Goal: Transaction & Acquisition: Purchase product/service

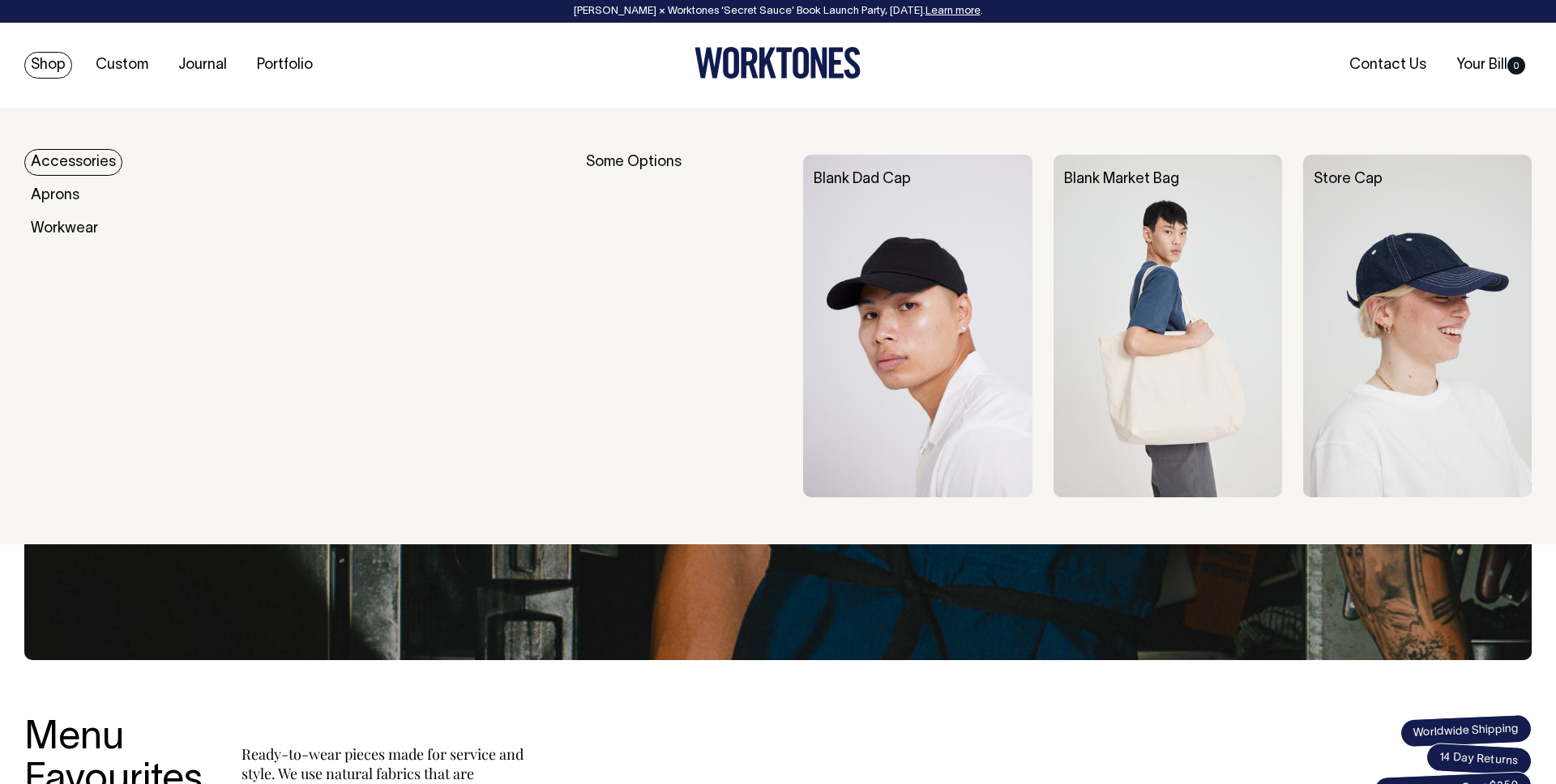
click at [61, 153] on link "Accessories" at bounding box center [73, 162] width 98 height 27
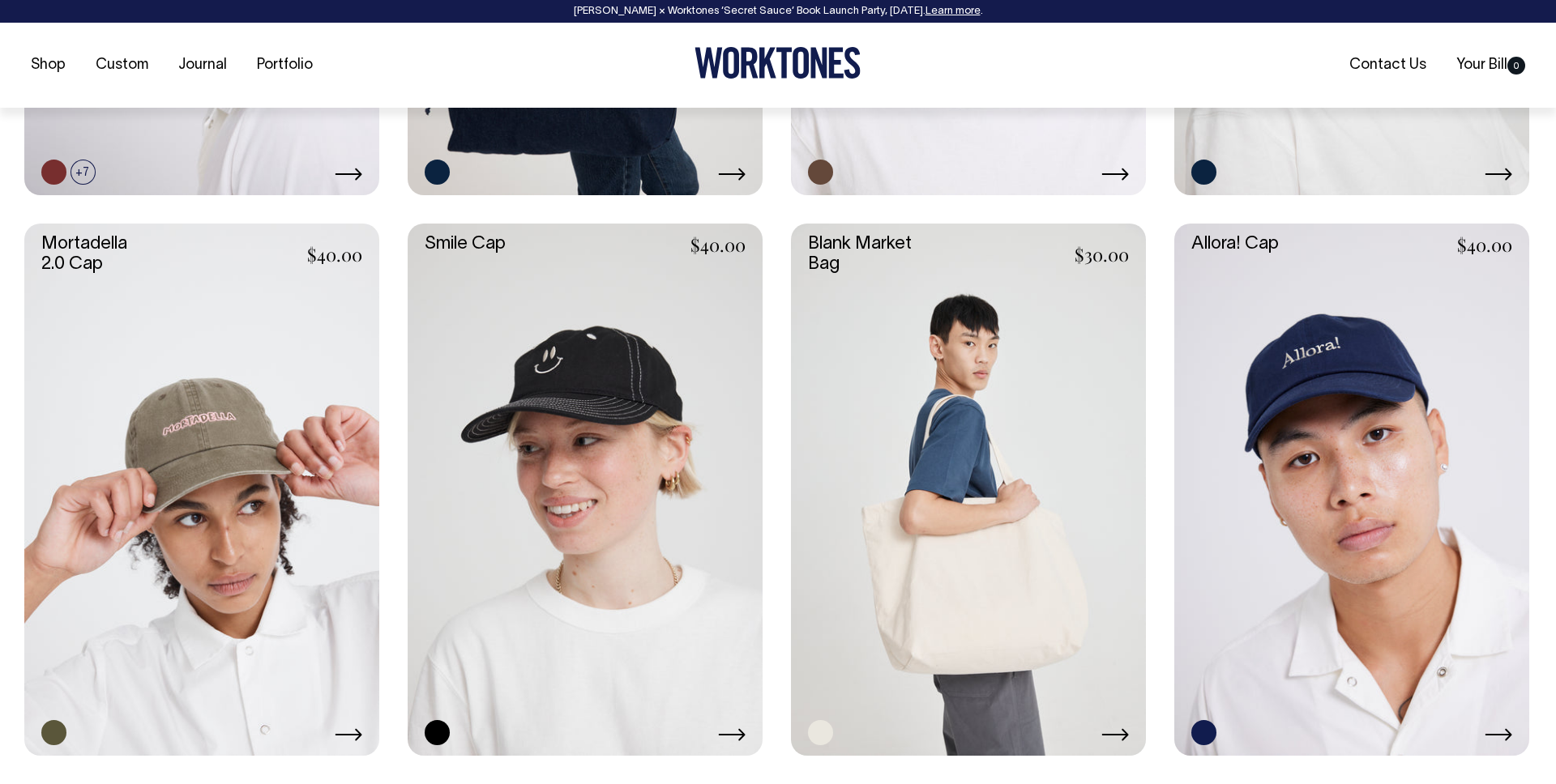
click at [322, 536] on link at bounding box center [201, 490] width 355 height 532
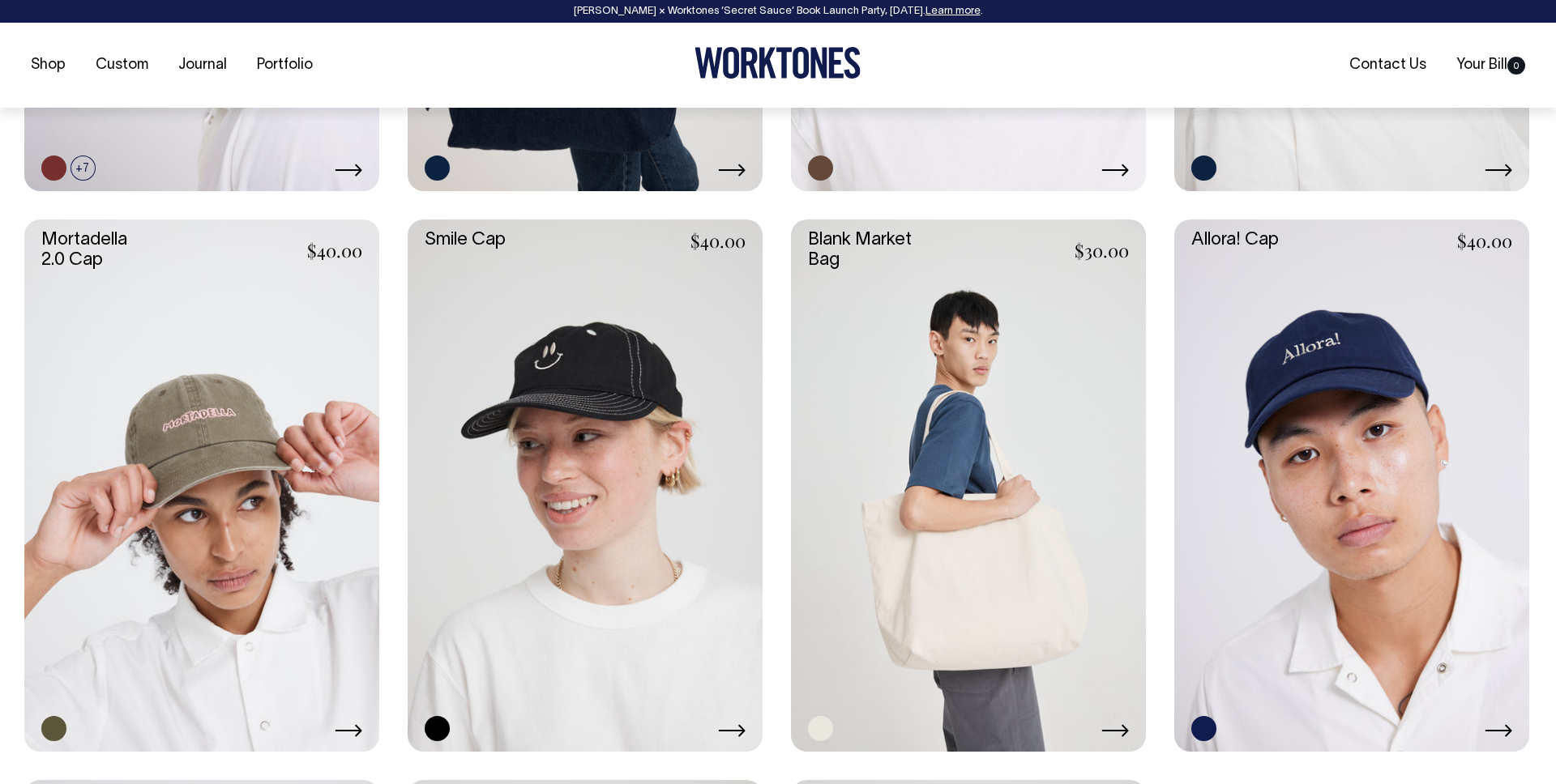
scroll to position [1148, 0]
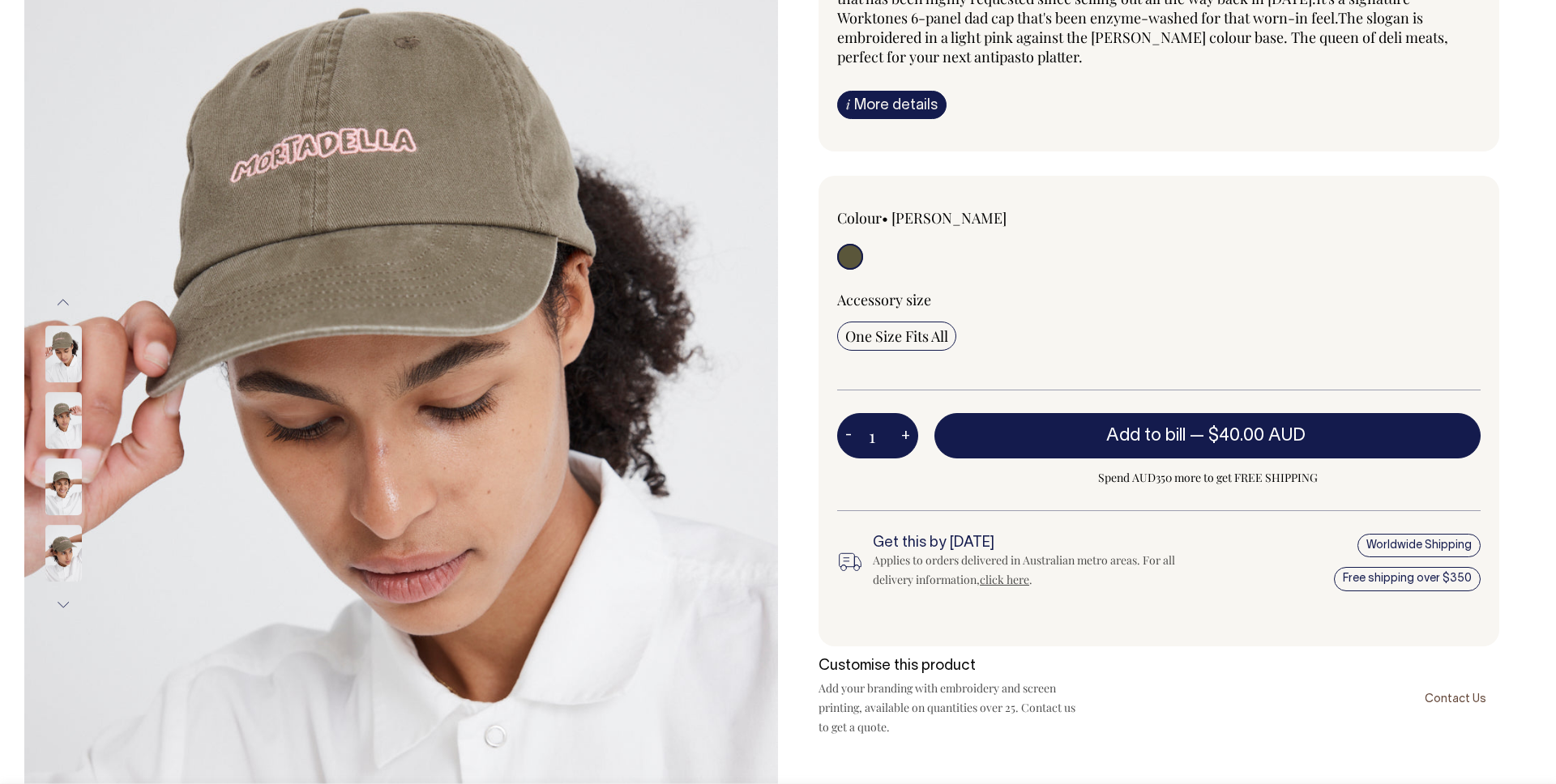
click at [54, 605] on button "Next" at bounding box center [63, 605] width 24 height 36
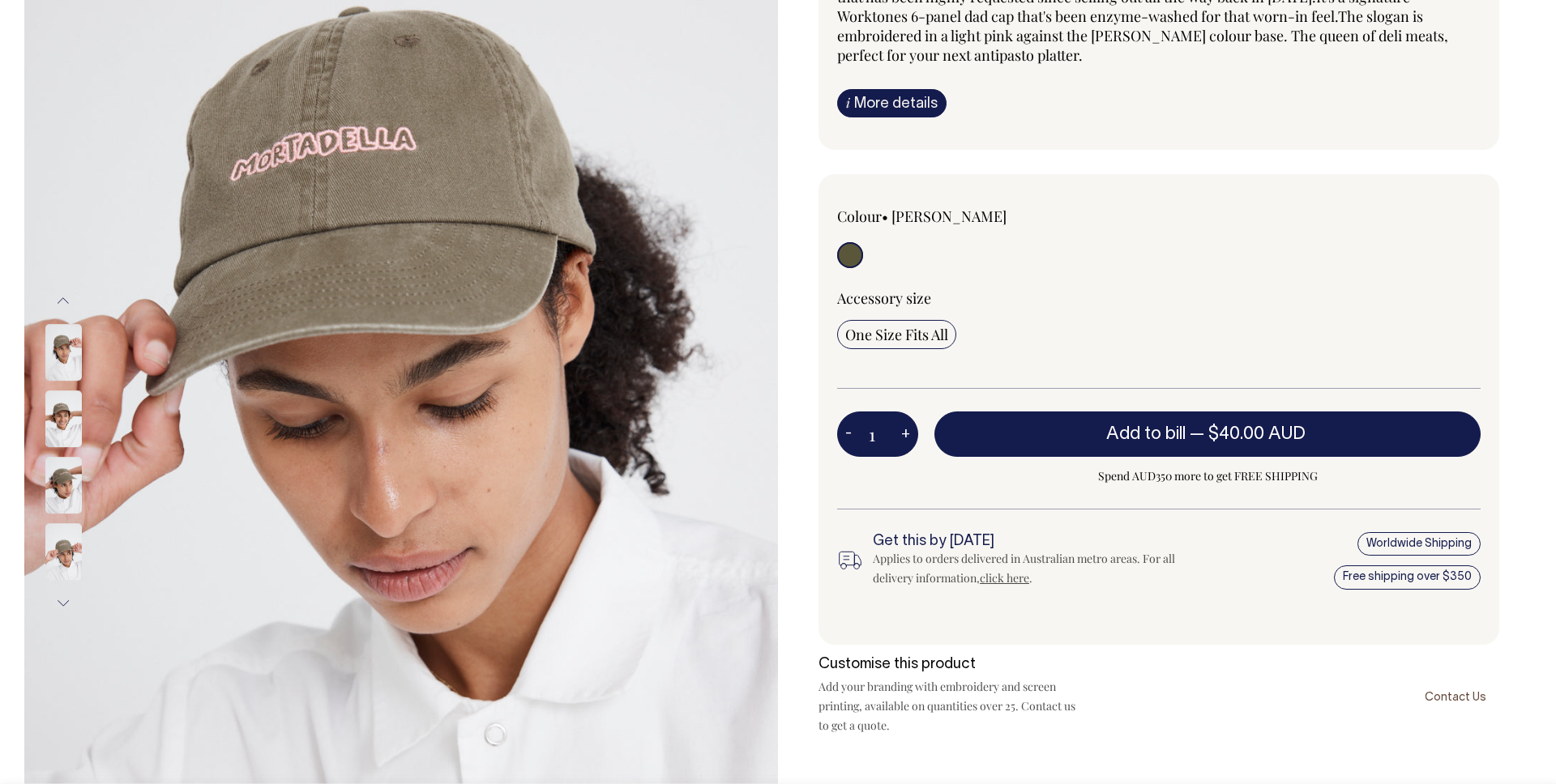
click at [58, 605] on button "Next" at bounding box center [63, 603] width 24 height 36
